Goal: Find contact information

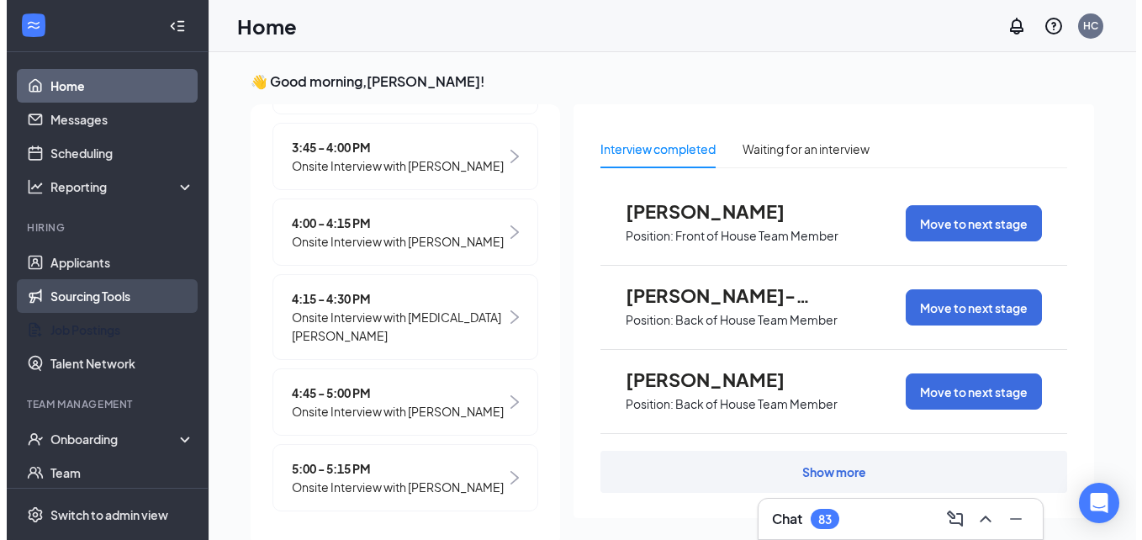
scroll to position [76, 0]
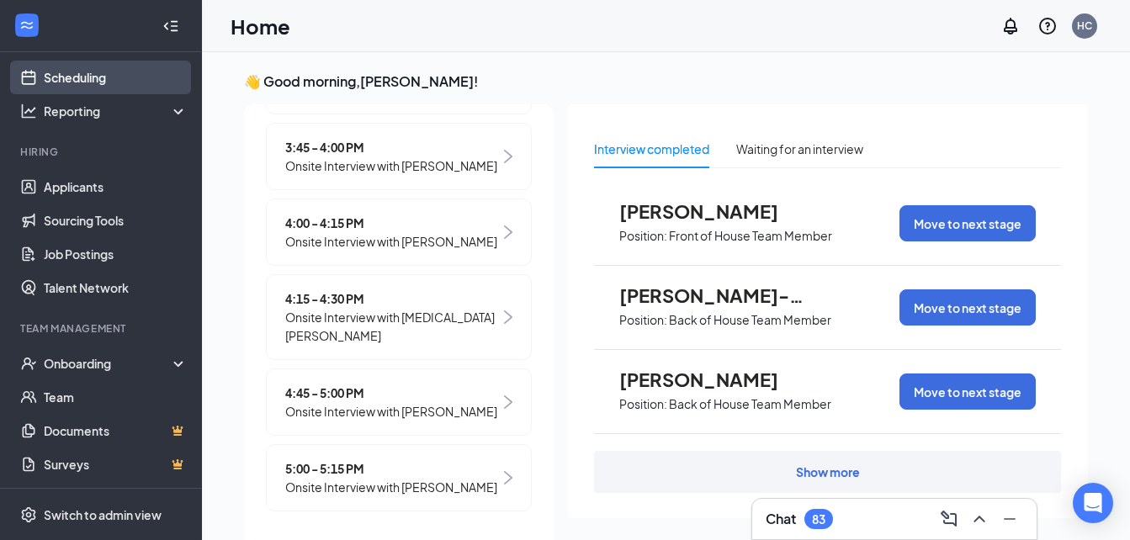
click at [95, 67] on link "Scheduling" at bounding box center [116, 78] width 144 height 34
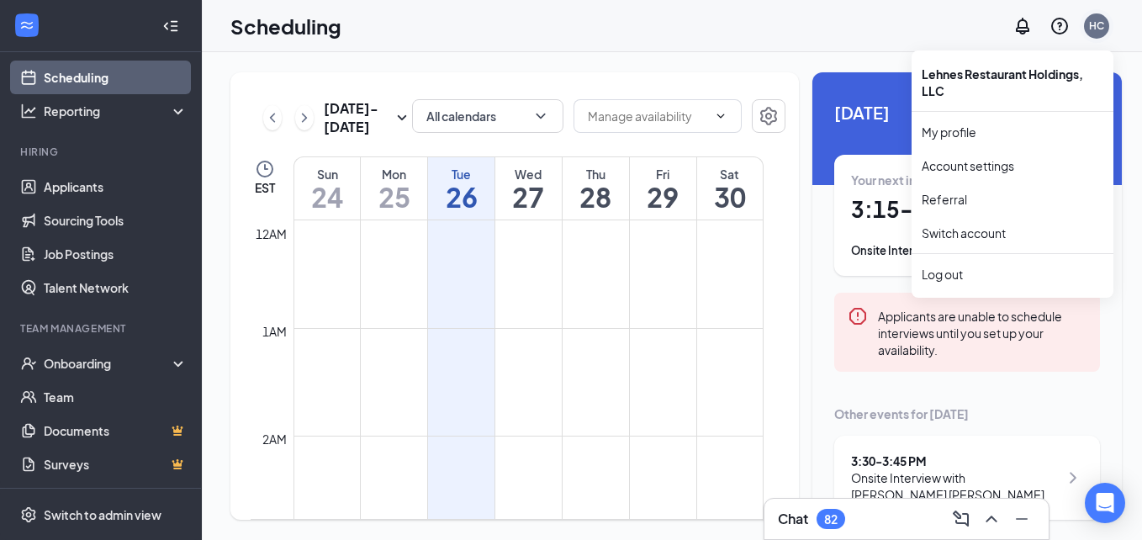
click at [1100, 17] on div "HC" at bounding box center [1096, 25] width 25 height 25
click at [1091, 27] on div "HC" at bounding box center [1096, 26] width 15 height 14
click at [997, 133] on link "My profile" at bounding box center [1013, 132] width 182 height 17
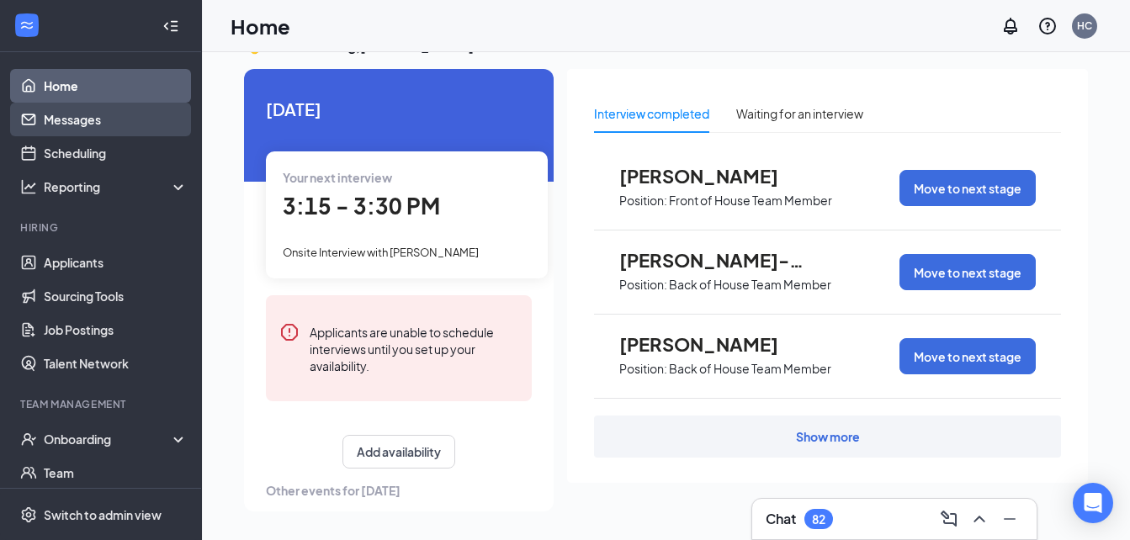
click at [90, 110] on link "Messages" at bounding box center [116, 120] width 144 height 34
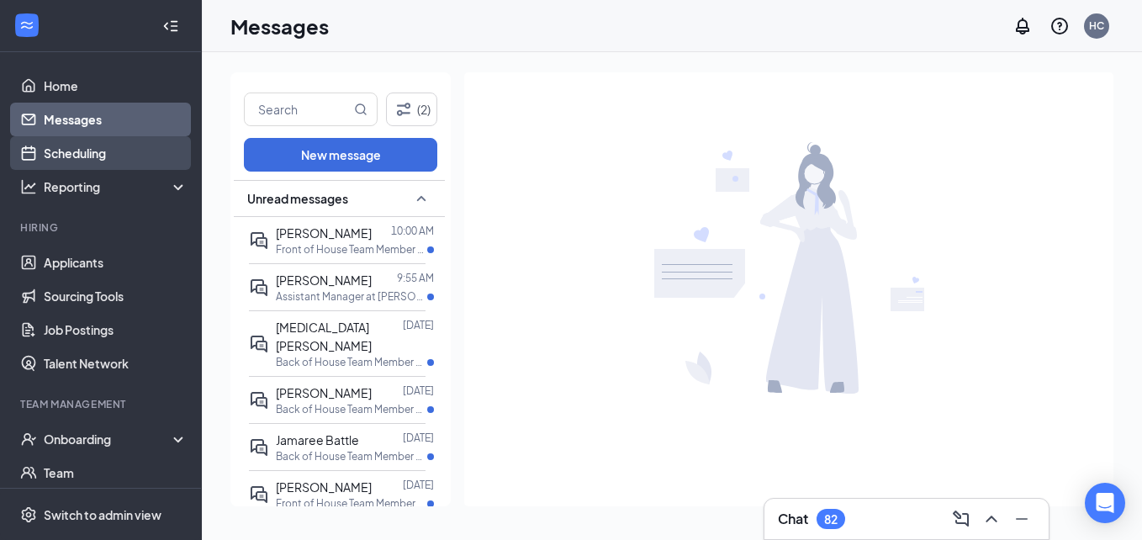
click at [98, 158] on link "Scheduling" at bounding box center [116, 153] width 144 height 34
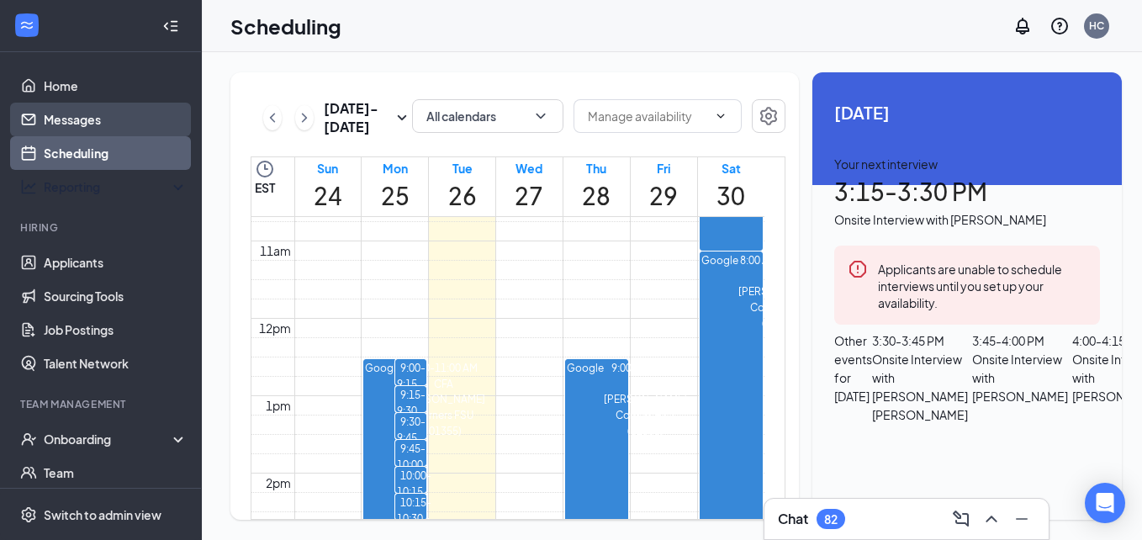
scroll to position [76, 0]
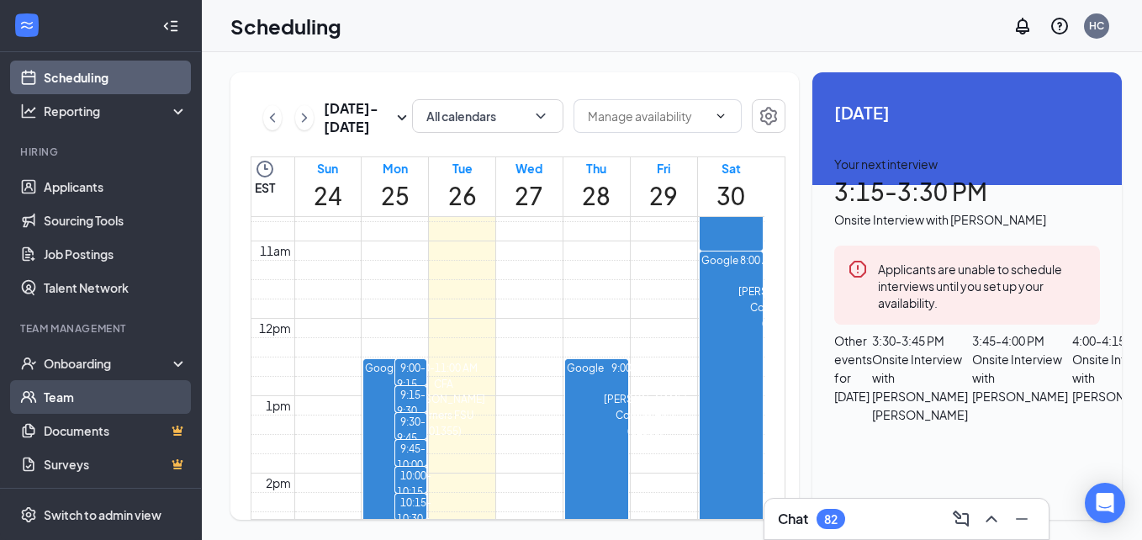
click at [90, 385] on link "Team" at bounding box center [116, 397] width 144 height 34
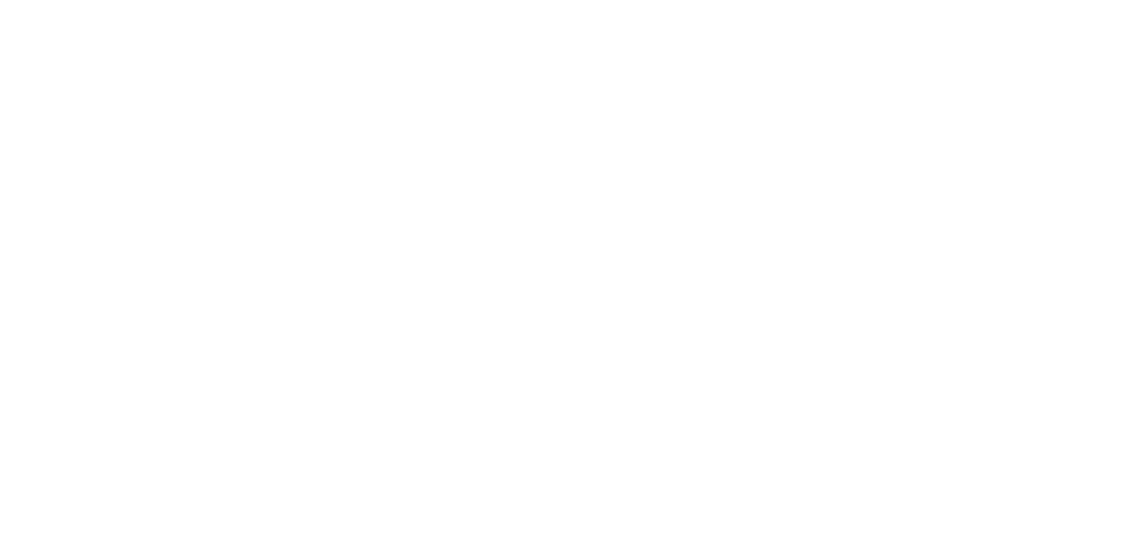
click at [74, 81] on body at bounding box center [571, 270] width 1142 height 540
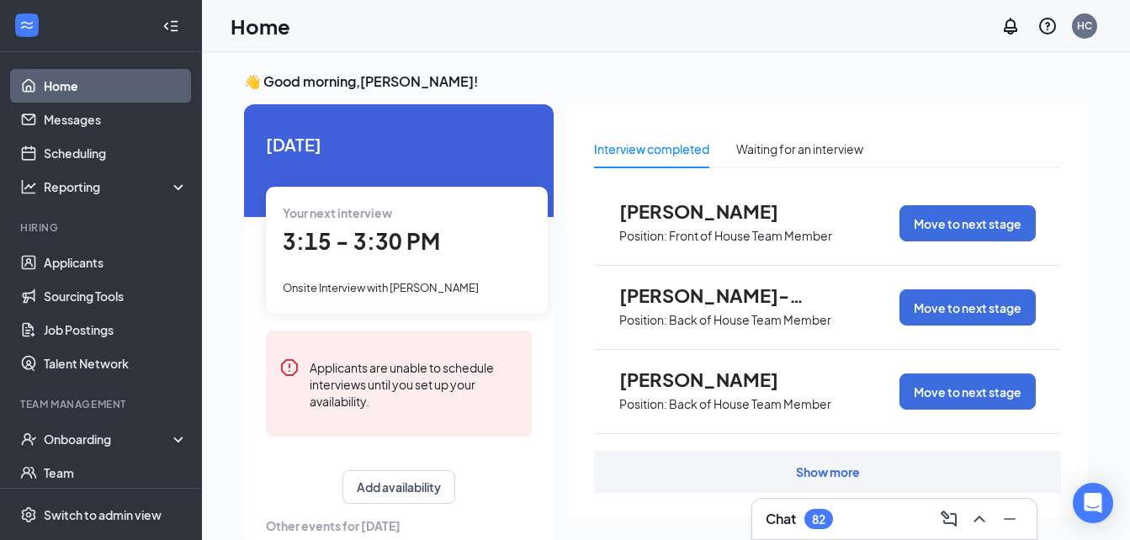
click at [389, 241] on span "3:15 - 3:30 PM" at bounding box center [361, 241] width 157 height 28
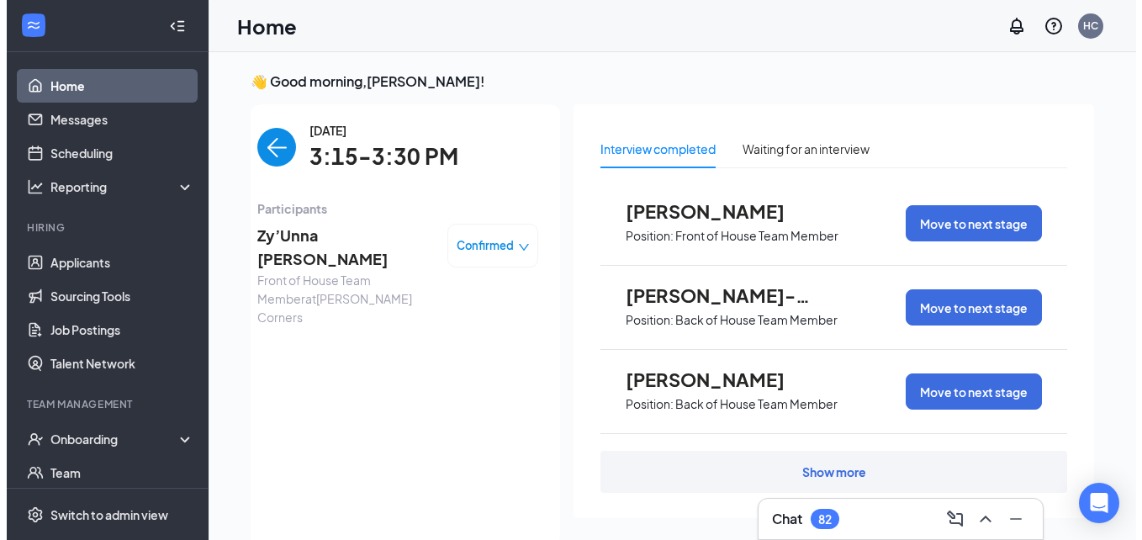
scroll to position [7, 0]
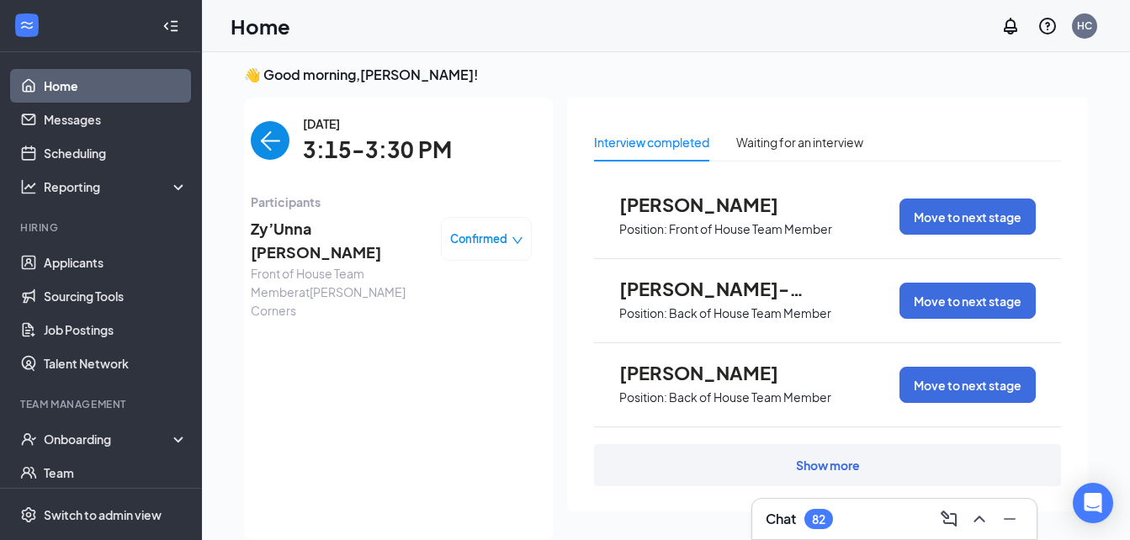
click at [337, 222] on span "Zy’Unna [PERSON_NAME]" at bounding box center [339, 241] width 177 height 48
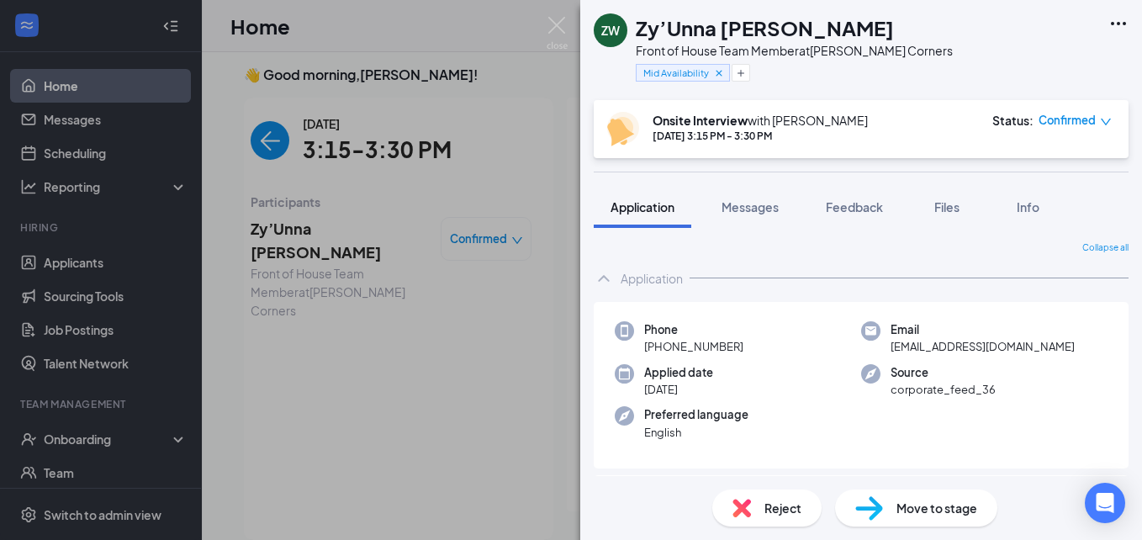
click at [337, 197] on div "ZW Zy’Unna Winstead Front of House Team Member at Cobb Corners Mid Availability…" at bounding box center [571, 270] width 1142 height 540
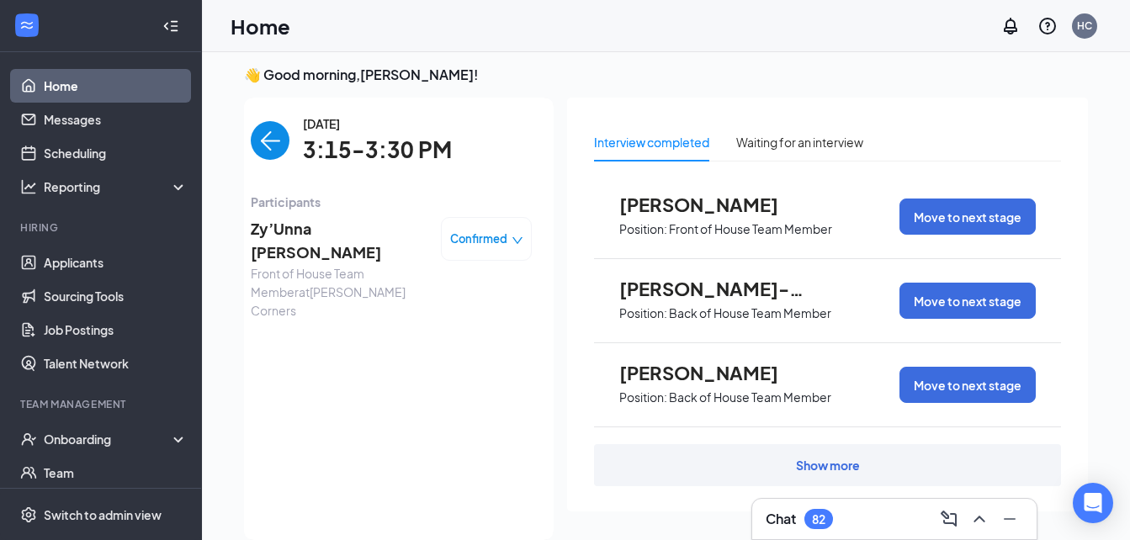
click at [333, 236] on span "Zy’Unna [PERSON_NAME]" at bounding box center [339, 241] width 177 height 48
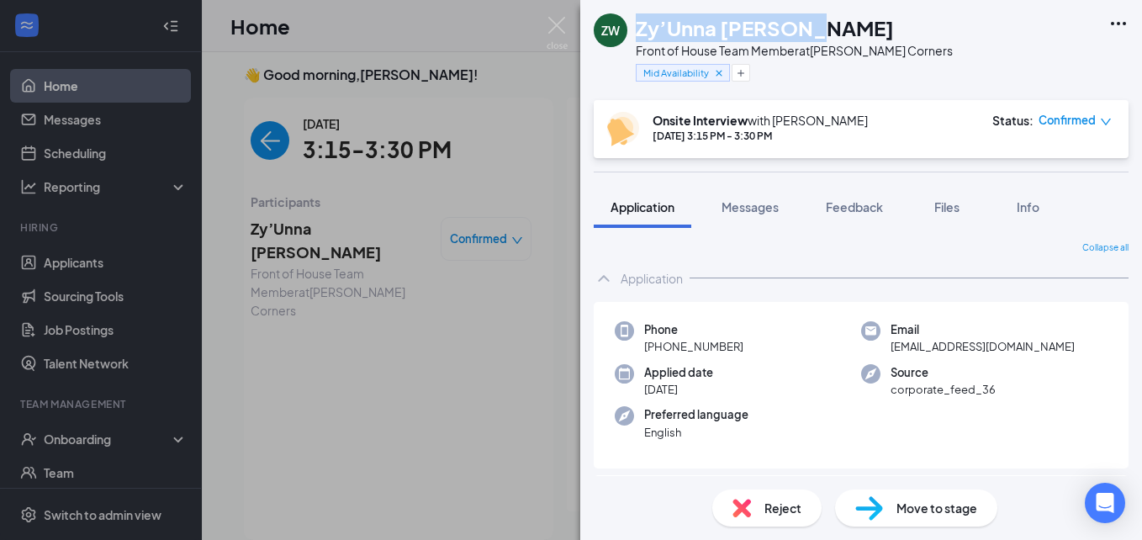
drag, startPoint x: 823, startPoint y: 22, endPoint x: 631, endPoint y: 30, distance: 192.0
click at [631, 30] on div "ZW Zy’Unna Winstead Front of House Team Member at Cobb Corners Mid Availability" at bounding box center [773, 49] width 359 height 73
copy div "Zy’Unna [PERSON_NAME]"
drag, startPoint x: 741, startPoint y: 337, endPoint x: 749, endPoint y: 342, distance: 8.7
click at [749, 342] on div "Phone +1 (252) 303-9429" at bounding box center [738, 338] width 246 height 34
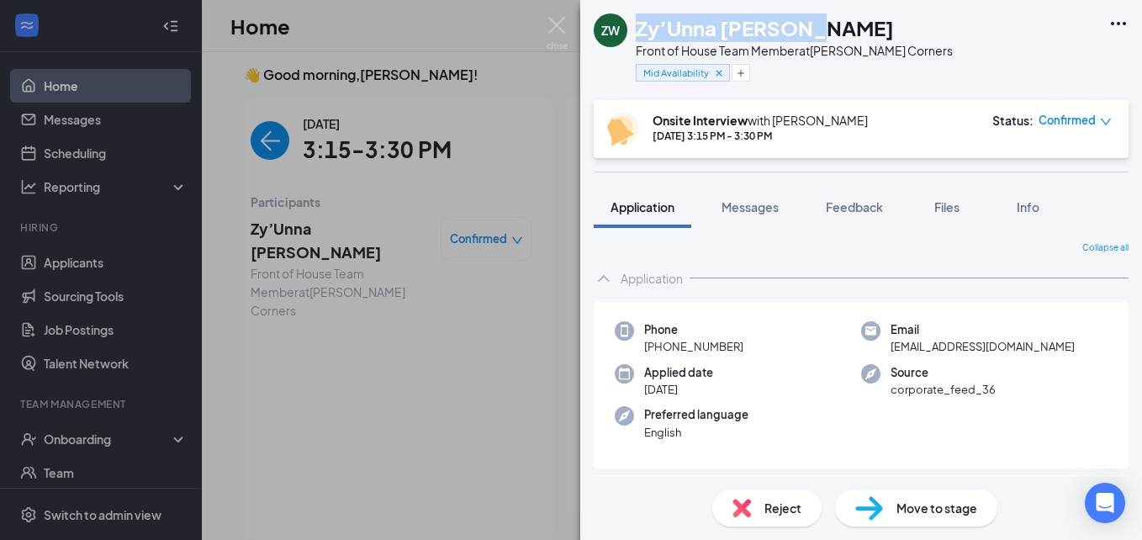
click at [750, 337] on div "Phone +1 (252) 303-9429" at bounding box center [738, 338] width 246 height 34
drag, startPoint x: 750, startPoint y: 337, endPoint x: 748, endPoint y: 346, distance: 8.8
click at [748, 346] on div "Phone +1 (252) 303-9429" at bounding box center [738, 338] width 246 height 34
click at [748, 344] on div "Phone +1 (252) 303-9429" at bounding box center [738, 338] width 246 height 34
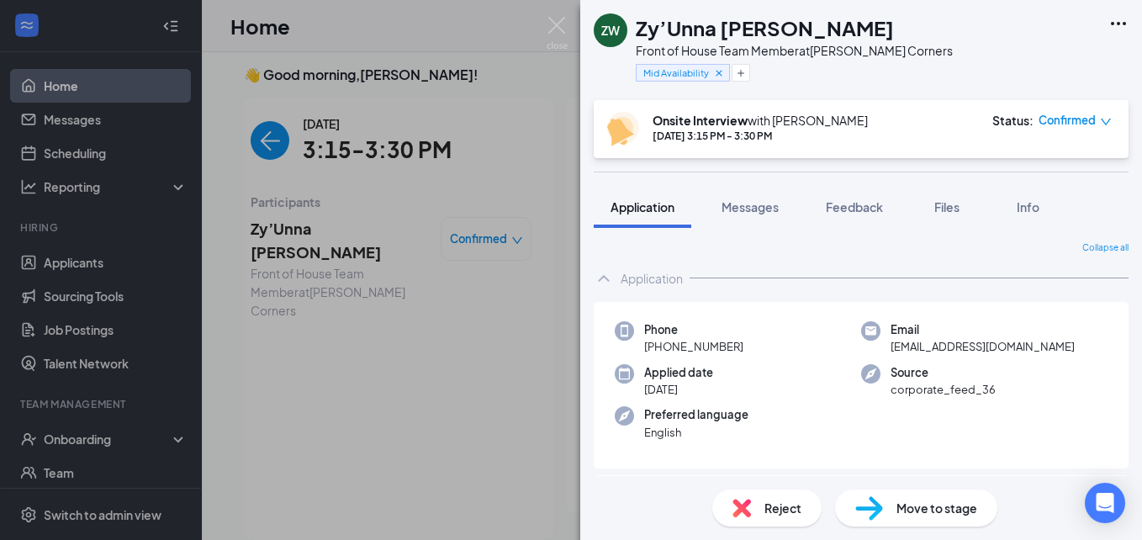
drag, startPoint x: 734, startPoint y: 345, endPoint x: 715, endPoint y: 342, distance: 19.5
click at [715, 342] on span "+1 (252) 303-9429" at bounding box center [693, 346] width 99 height 17
drag, startPoint x: 715, startPoint y: 342, endPoint x: 752, endPoint y: 342, distance: 37.0
click at [752, 342] on div "Phone +1 (252) 303-9429" at bounding box center [738, 338] width 246 height 34
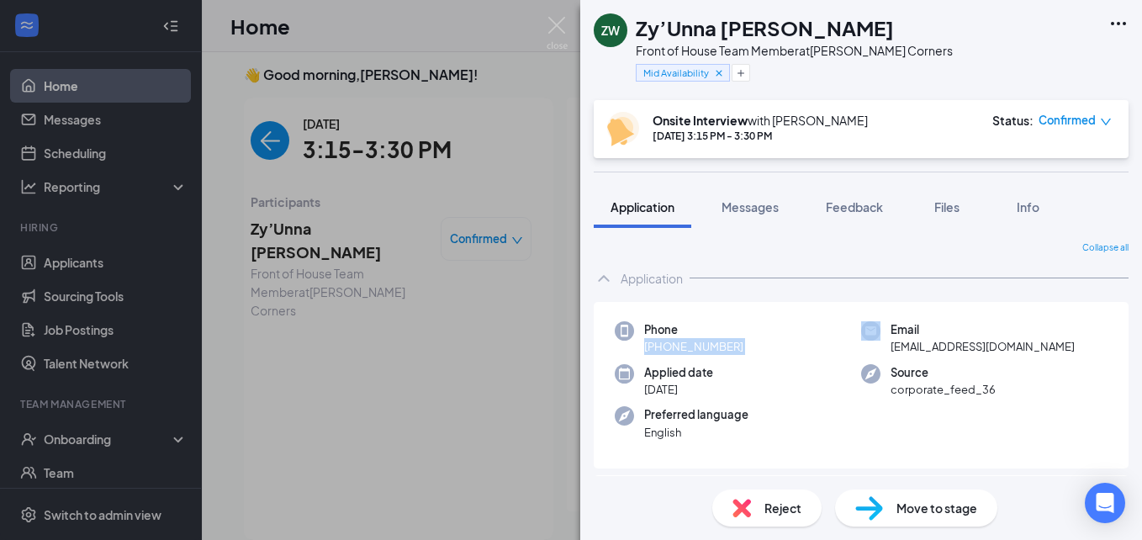
click at [750, 346] on div "Phone +1 (252) 303-9429" at bounding box center [738, 338] width 246 height 34
drag, startPoint x: 750, startPoint y: 346, endPoint x: 766, endPoint y: 337, distance: 17.7
click at [766, 337] on div "Phone +1 (252) 303-9429" at bounding box center [738, 338] width 246 height 34
drag, startPoint x: 754, startPoint y: 354, endPoint x: 763, endPoint y: 337, distance: 19.2
click at [763, 337] on div "Phone +1 (252) 303-9429" at bounding box center [738, 338] width 246 height 34
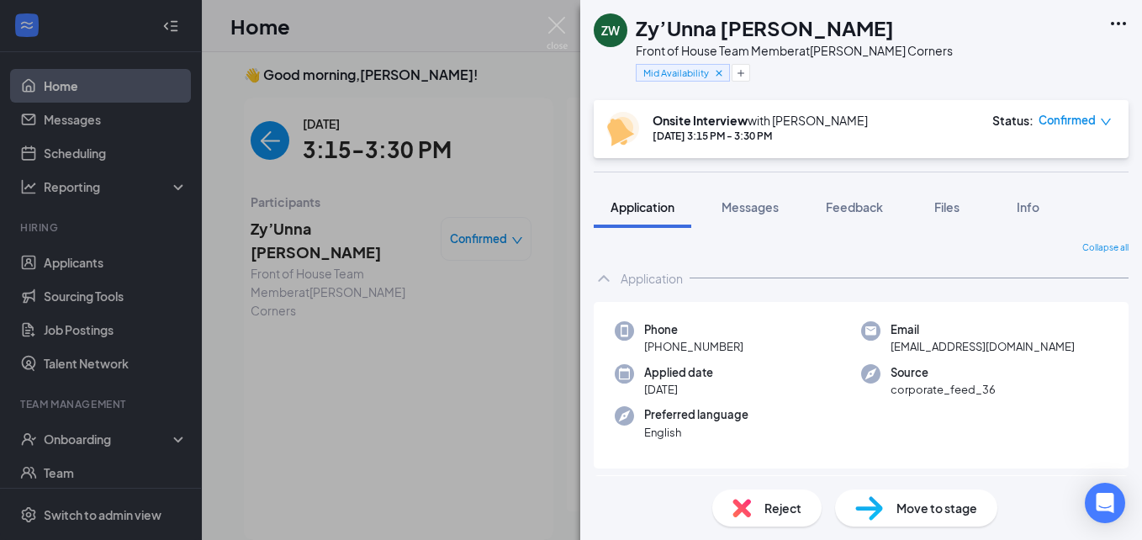
copy div "+1 (252) 303-9429"
drag, startPoint x: 1030, startPoint y: 346, endPoint x: 880, endPoint y: 347, distance: 149.8
click at [880, 347] on div "Email aliwinstead0@gmail.com" at bounding box center [984, 338] width 246 height 34
copy span "aliwinstead0@gmail.com"
